Goal: Task Accomplishment & Management: Manage account settings

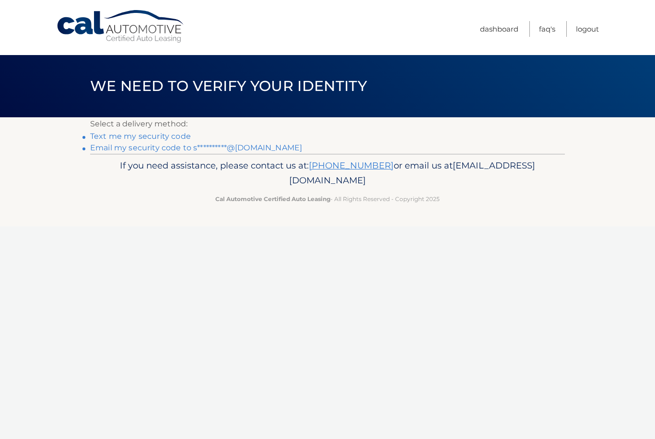
click at [95, 137] on link "Text me my security code" at bounding box center [140, 136] width 101 height 9
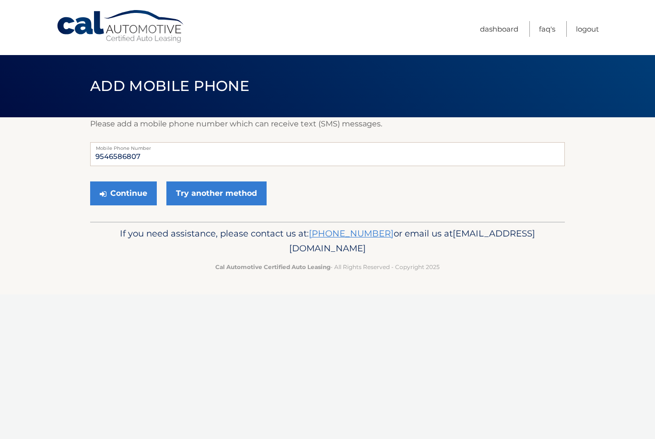
click at [120, 193] on button "Continue" at bounding box center [123, 194] width 67 height 24
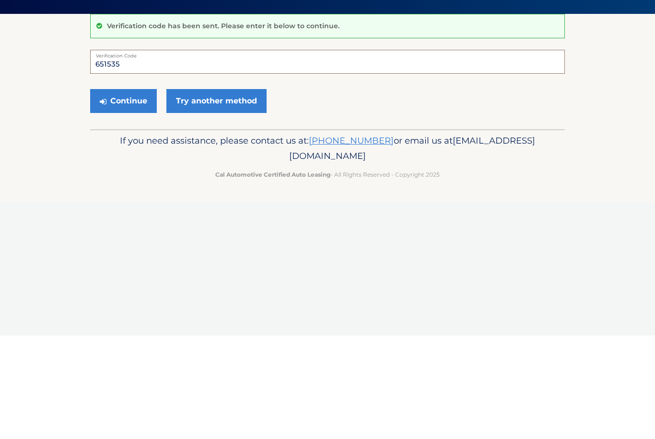
type input "651535"
click at [125, 193] on button "Continue" at bounding box center [123, 205] width 67 height 24
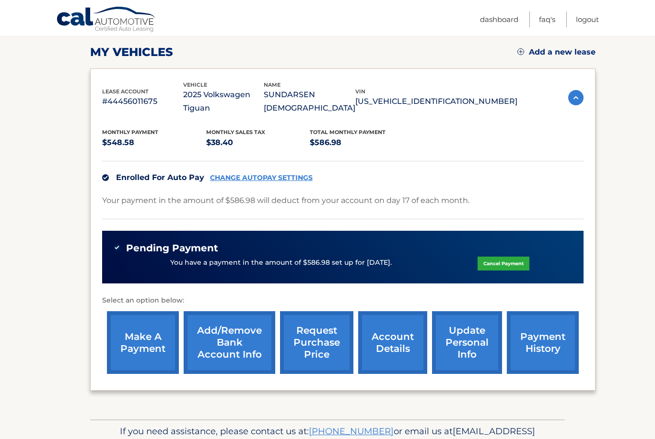
scroll to position [136, 0]
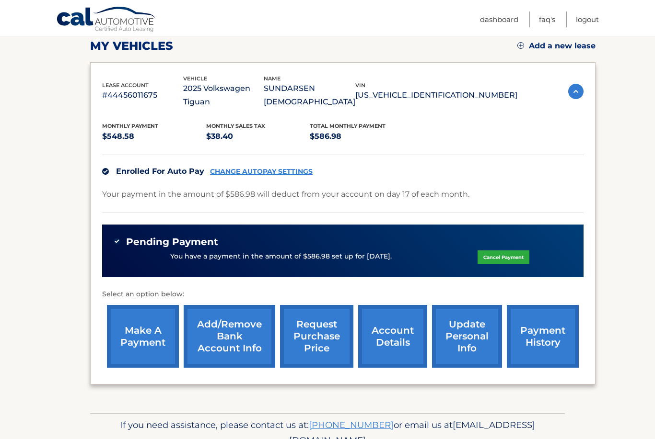
click at [402, 326] on link "account details" at bounding box center [392, 336] width 69 height 63
click at [396, 305] on link "account details" at bounding box center [392, 336] width 69 height 63
click at [397, 305] on link "account details" at bounding box center [392, 336] width 69 height 63
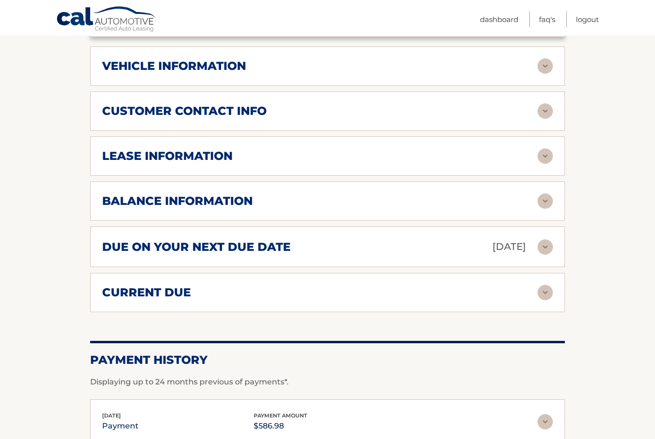
scroll to position [510, 0]
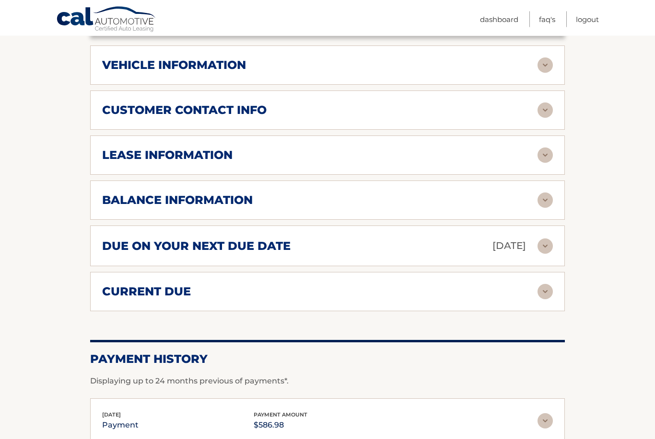
click at [121, 285] on h2 "current due" at bounding box center [146, 292] width 89 height 14
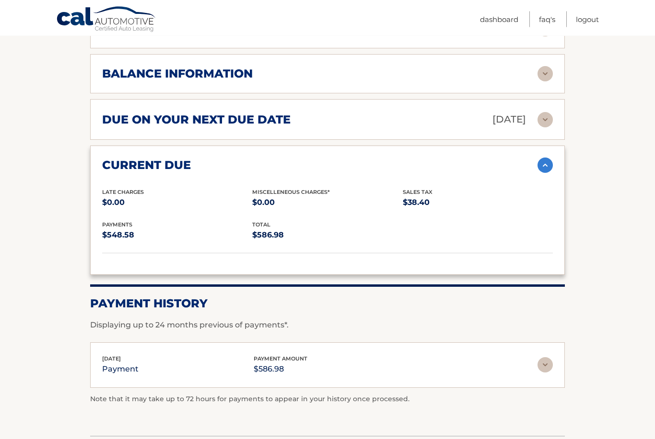
scroll to position [658, 0]
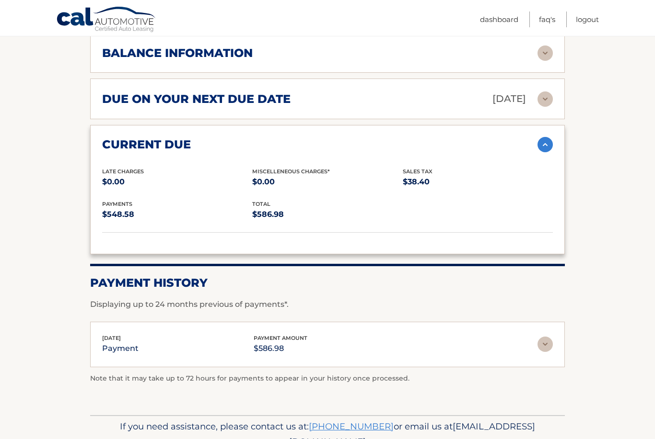
click at [543, 337] on img at bounding box center [544, 344] width 15 height 15
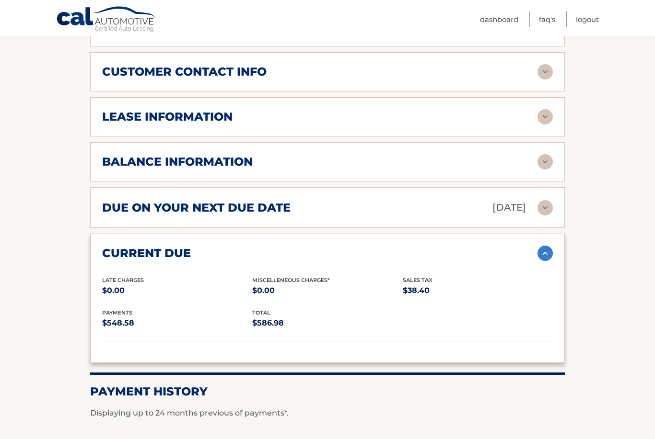
scroll to position [545, 0]
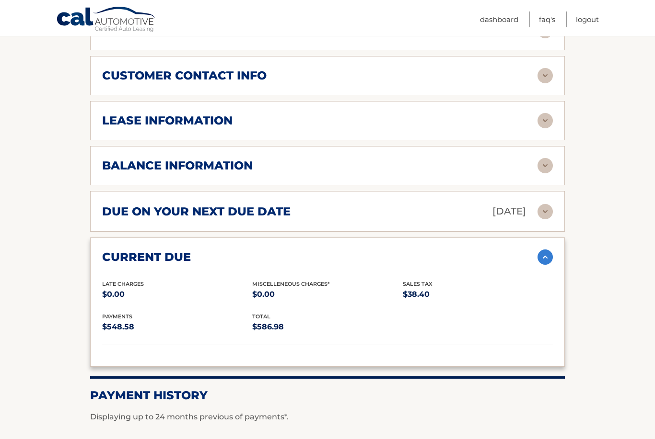
click at [540, 158] on img at bounding box center [544, 165] width 15 height 15
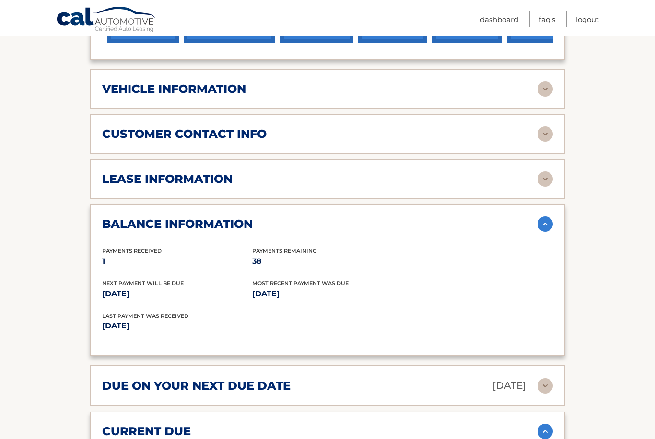
scroll to position [486, 0]
click at [541, 172] on img at bounding box center [544, 179] width 15 height 15
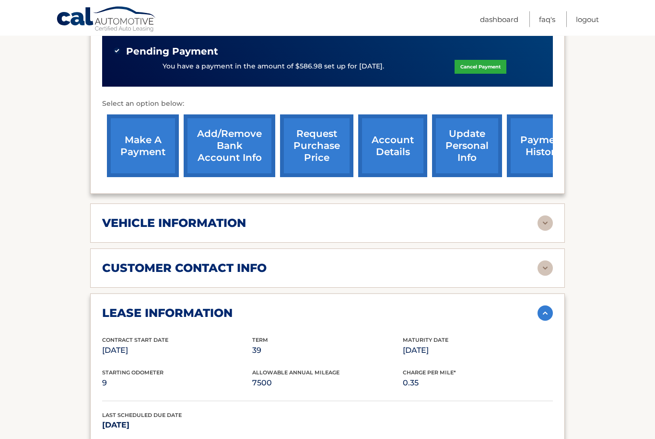
scroll to position [354, 0]
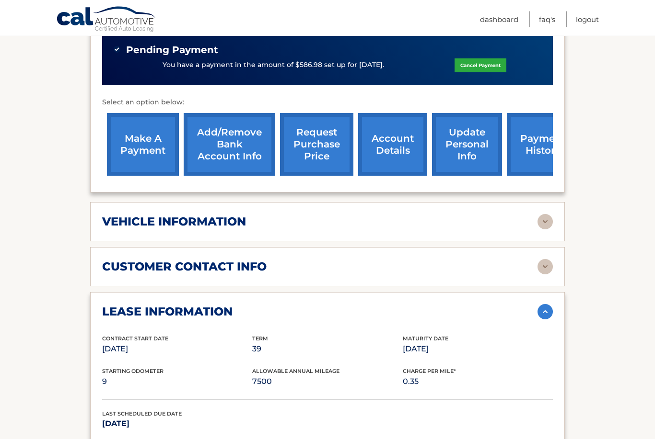
click at [546, 215] on img at bounding box center [544, 222] width 15 height 15
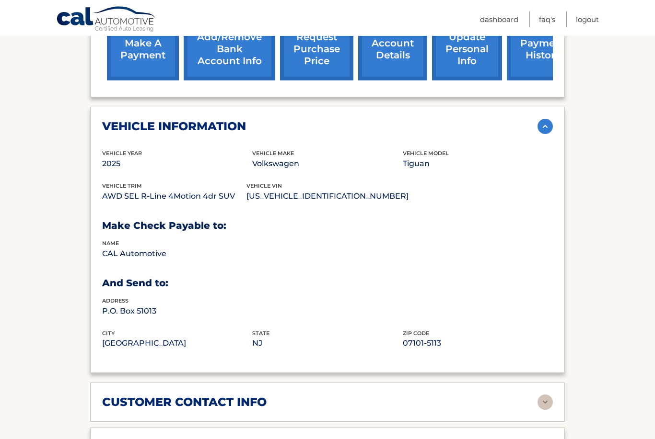
scroll to position [450, 0]
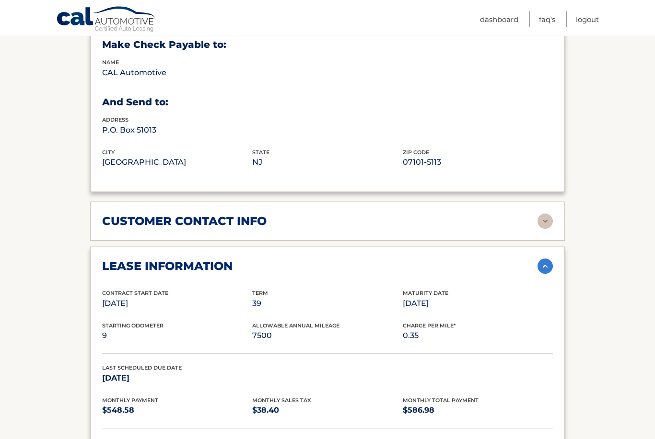
click at [543, 214] on img at bounding box center [544, 221] width 15 height 15
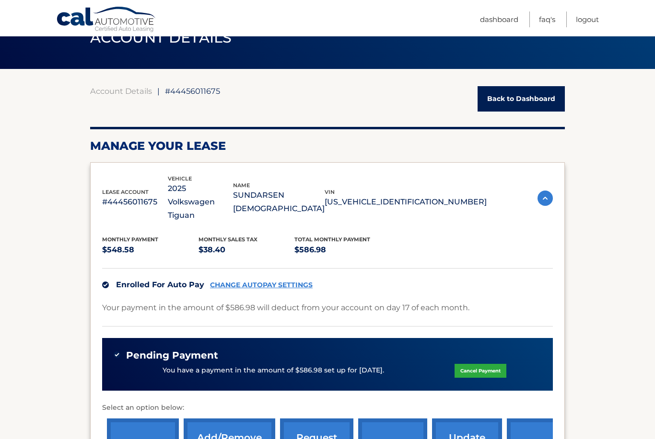
scroll to position [0, 0]
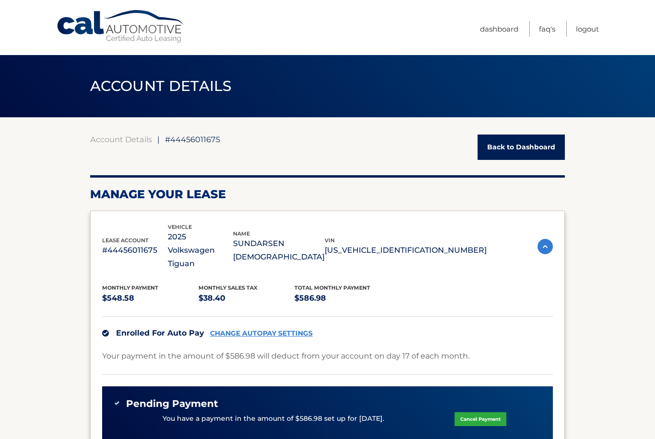
click at [527, 152] on link "Back to Dashboard" at bounding box center [520, 147] width 87 height 25
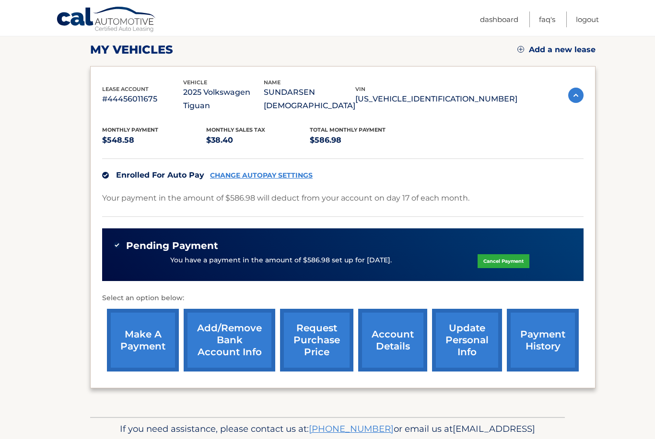
scroll to position [136, 0]
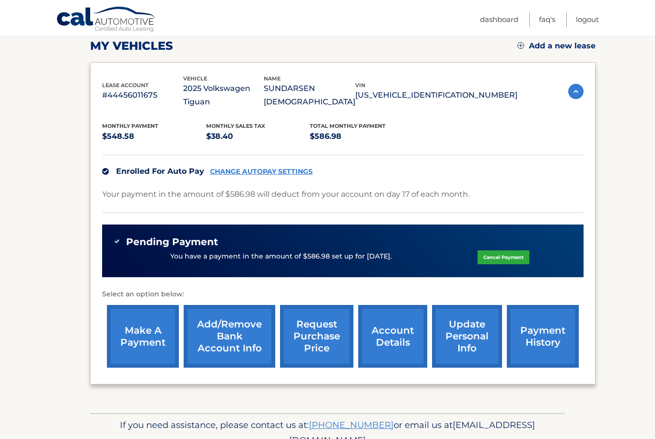
click at [535, 319] on link "payment history" at bounding box center [542, 336] width 72 height 63
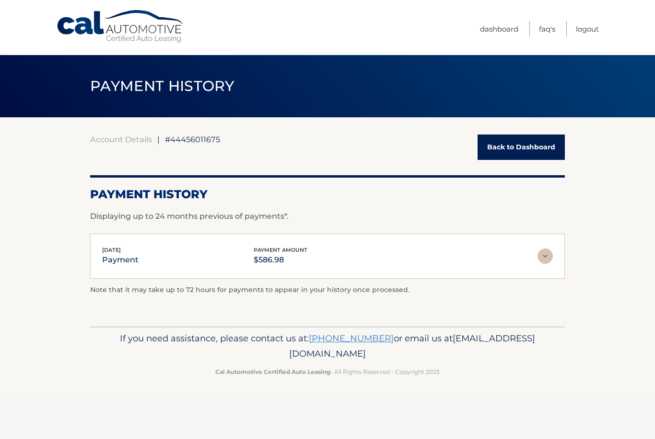
click at [546, 260] on img at bounding box center [544, 256] width 15 height 15
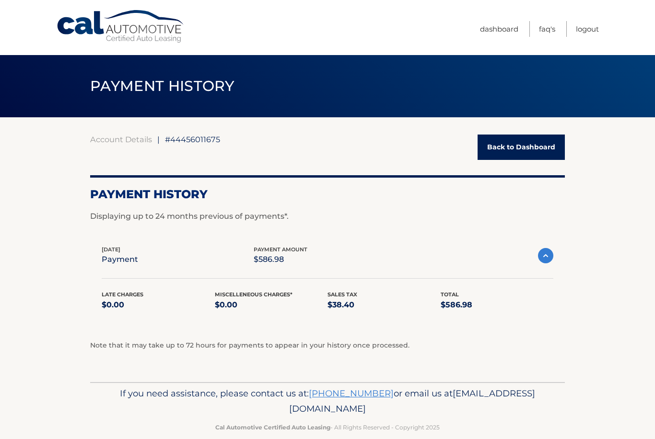
click at [531, 147] on link "Back to Dashboard" at bounding box center [520, 147] width 87 height 25
click at [526, 154] on link "Back to Dashboard" at bounding box center [520, 147] width 87 height 25
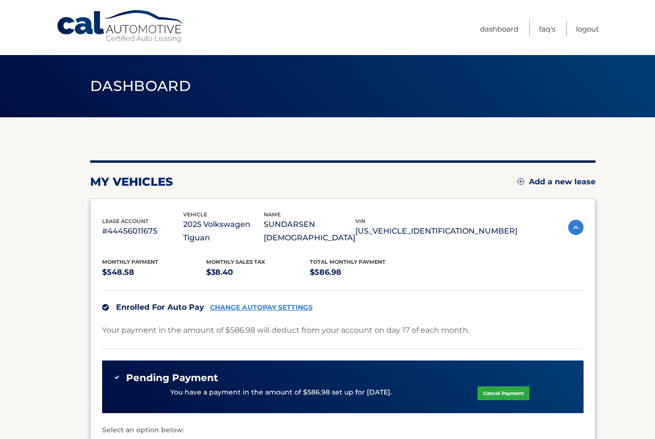
click at [588, 28] on link "Logout" at bounding box center [586, 29] width 23 height 16
